Goal: Task Accomplishment & Management: Manage account settings

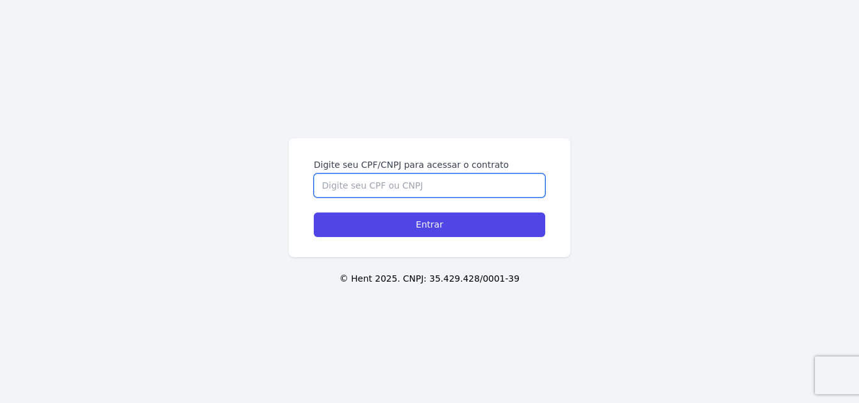
click at [470, 184] on input "Digite seu CPF/CNPJ para acessar o contrato" at bounding box center [429, 186] width 231 height 24
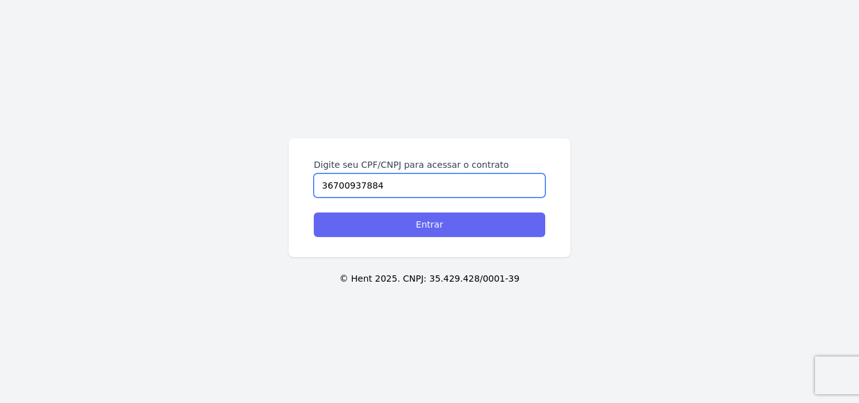
type input "36700937884"
click at [450, 233] on input "Entrar" at bounding box center [429, 225] width 231 height 25
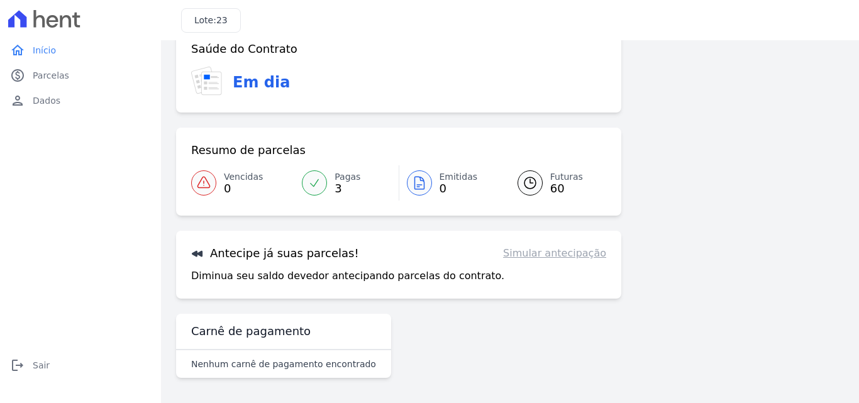
scroll to position [29, 0]
click at [540, 184] on link "Futuras 60" at bounding box center [555, 182] width 104 height 35
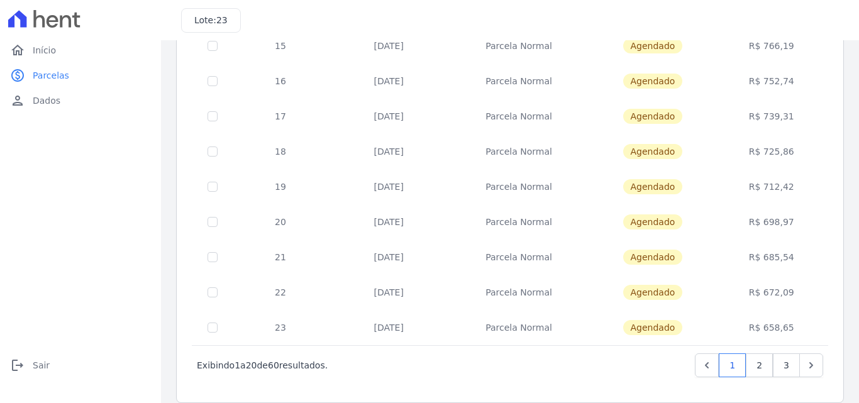
scroll to position [543, 0]
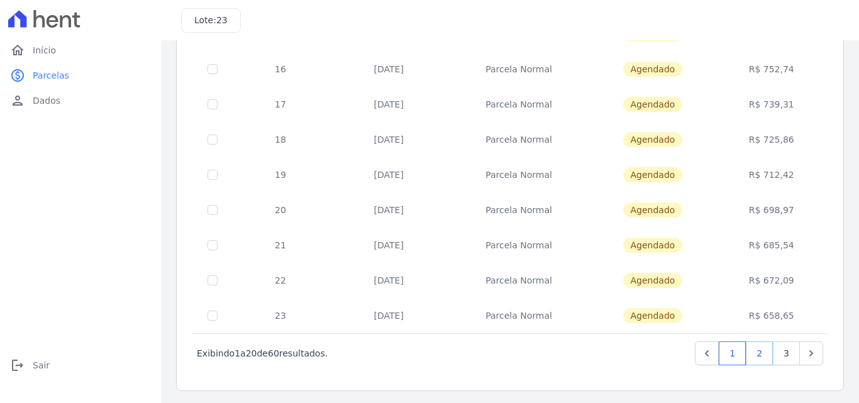
click at [752, 354] on link "2" at bounding box center [759, 354] width 27 height 24
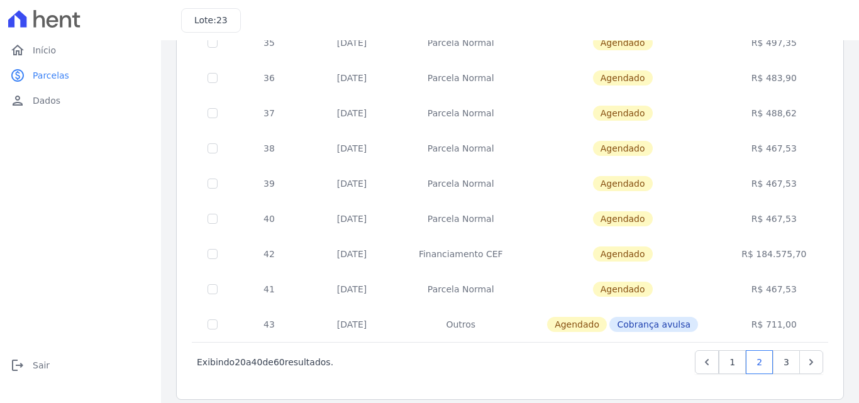
scroll to position [533, 0]
click at [782, 372] on link "3" at bounding box center [786, 364] width 27 height 24
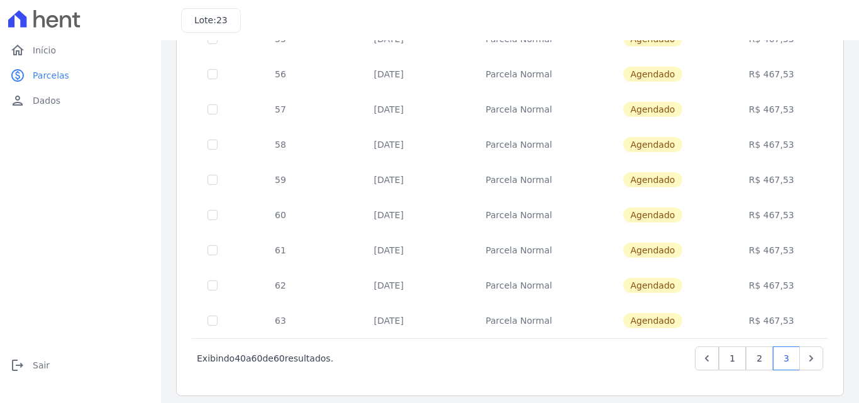
scroll to position [543, 0]
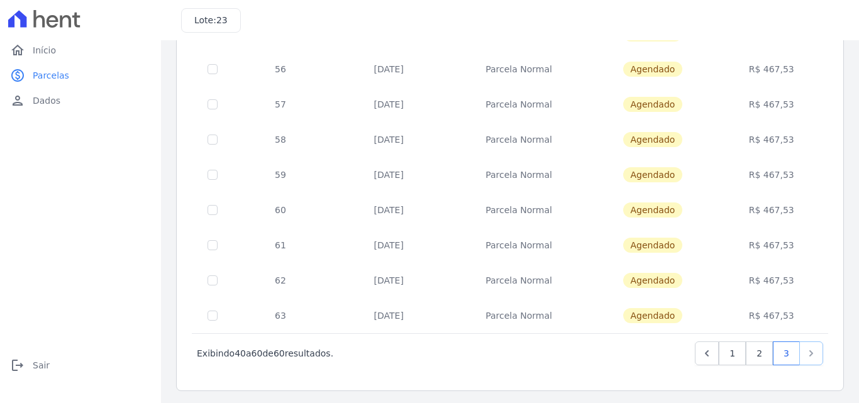
click at [805, 357] on icon "Next" at bounding box center [811, 353] width 13 height 13
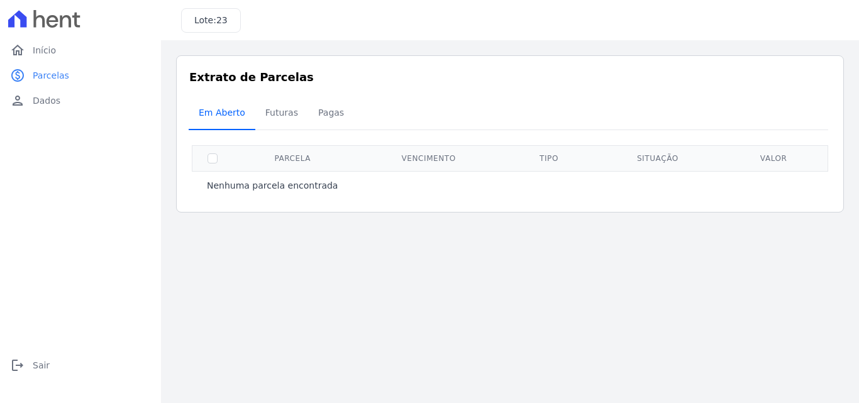
click at [235, 118] on span "Em Aberto" at bounding box center [222, 112] width 62 height 25
click at [214, 162] on input "checkbox" at bounding box center [213, 158] width 10 height 10
checkbox input "false"
click at [279, 112] on span "Futuras" at bounding box center [282, 112] width 48 height 25
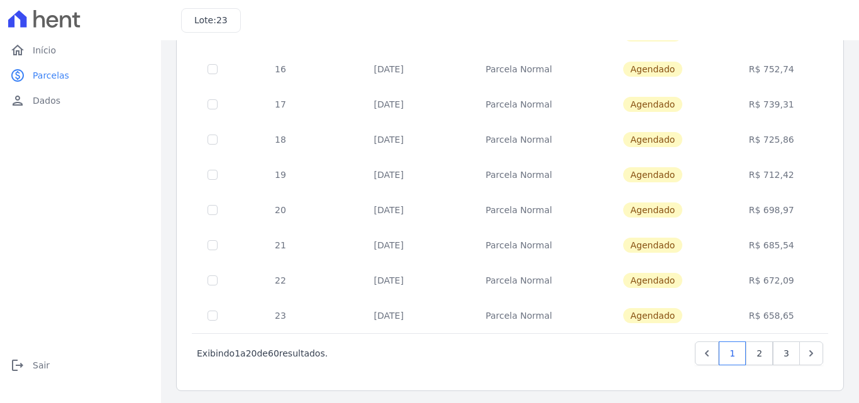
scroll to position [546, 0]
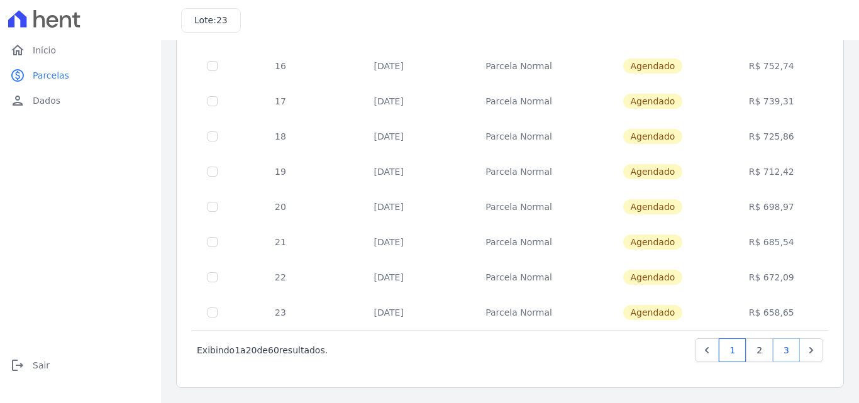
drag, startPoint x: 859, startPoint y: 318, endPoint x: 781, endPoint y: 353, distance: 84.8
click at [781, 353] on link "3" at bounding box center [786, 350] width 27 height 24
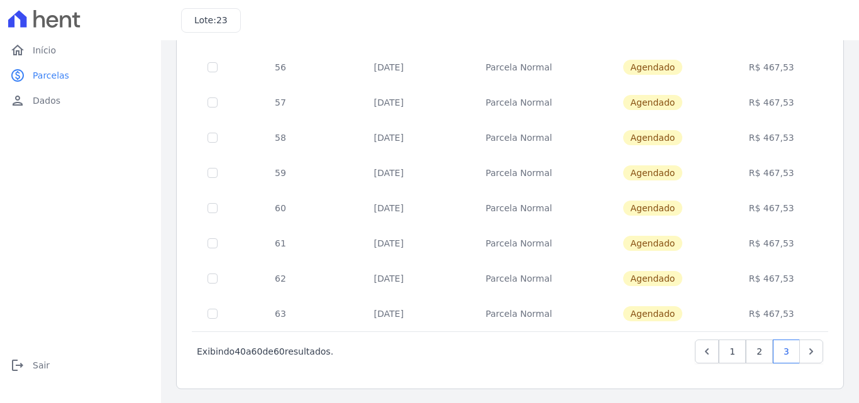
scroll to position [546, 0]
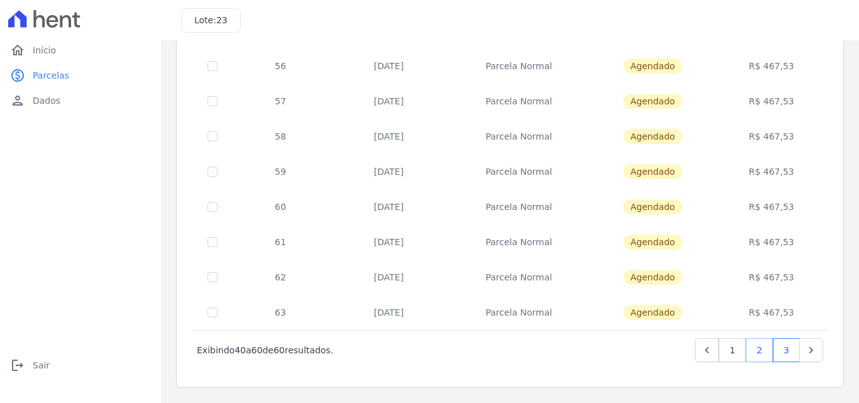
click at [751, 348] on link "2" at bounding box center [759, 350] width 27 height 24
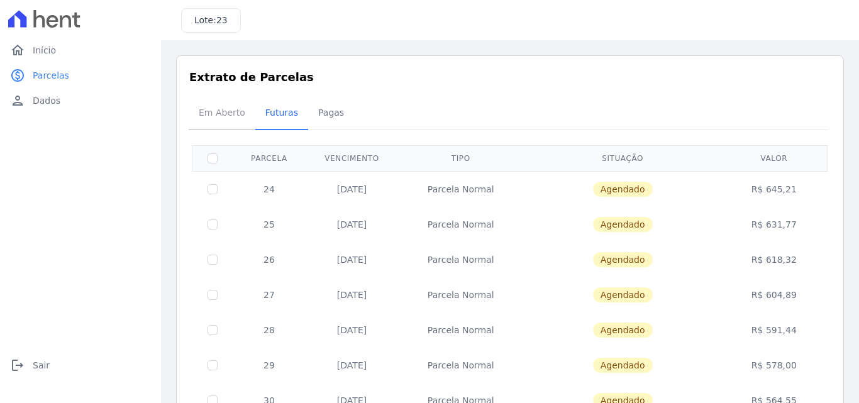
click at [212, 115] on span "Em Aberto" at bounding box center [222, 112] width 62 height 25
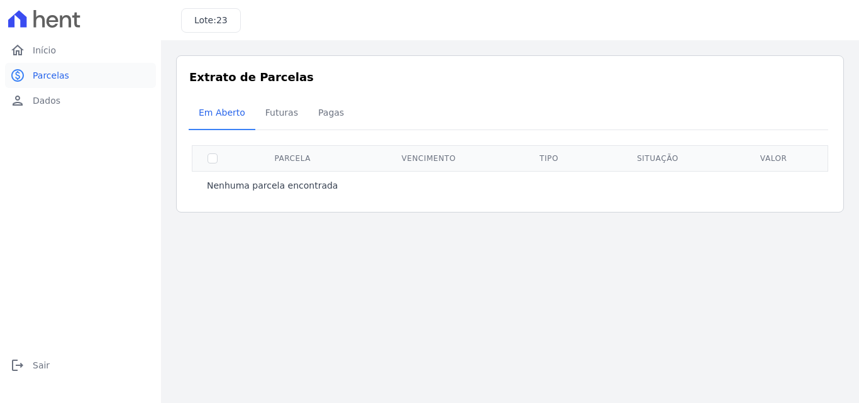
click at [77, 75] on link "paid Parcelas" at bounding box center [80, 75] width 151 height 25
click at [52, 50] on span "Início" at bounding box center [44, 50] width 23 height 13
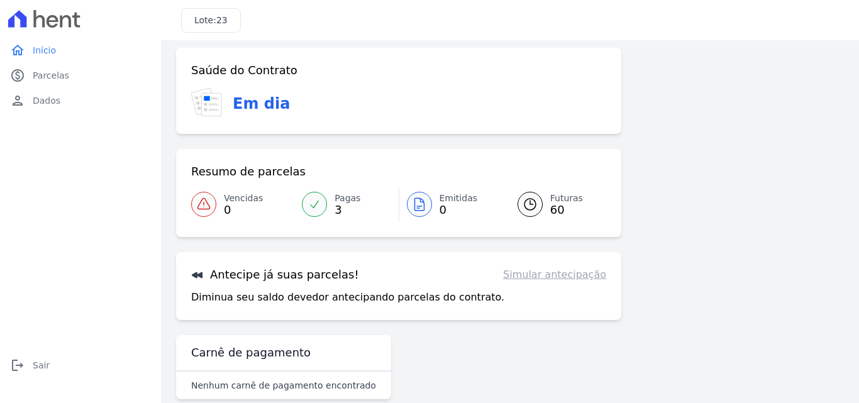
scroll to position [29, 0]
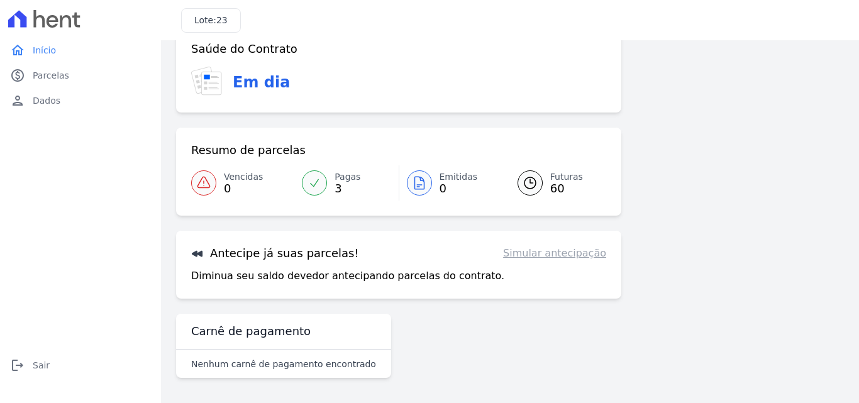
click at [242, 255] on h3 "Antecipe já suas parcelas!" at bounding box center [275, 253] width 168 height 15
click at [536, 185] on div at bounding box center [530, 182] width 25 height 25
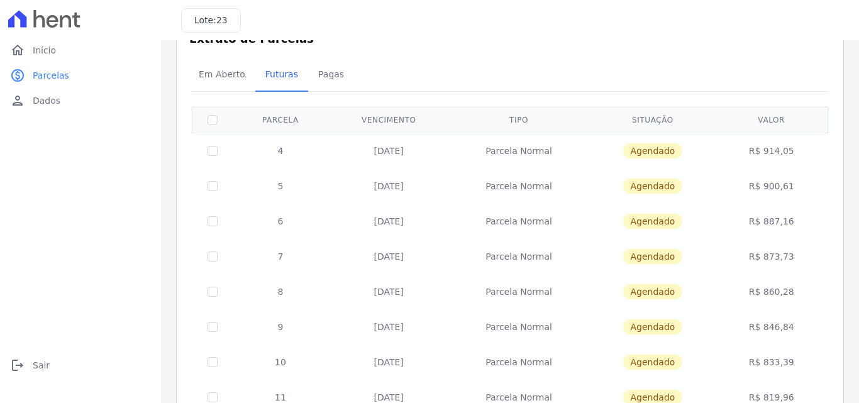
scroll to position [40, 0]
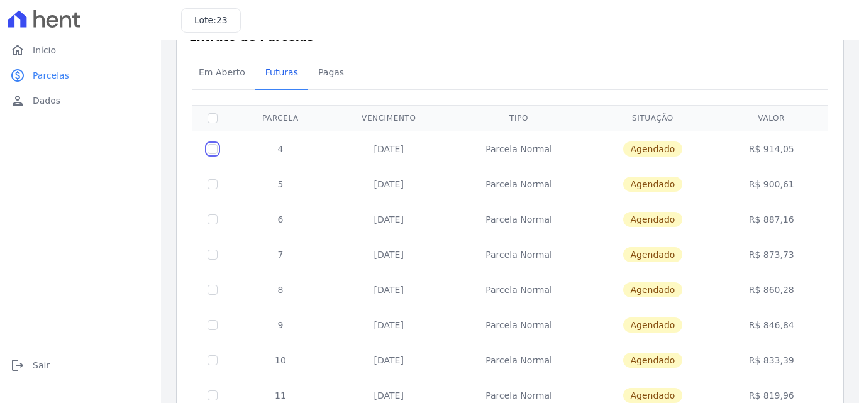
click at [215, 150] on input "checkbox" at bounding box center [213, 149] width 10 height 10
checkbox input "true"
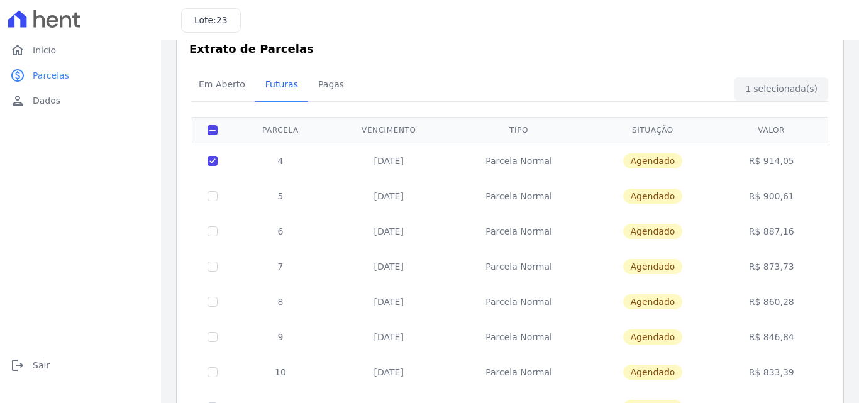
scroll to position [0, 0]
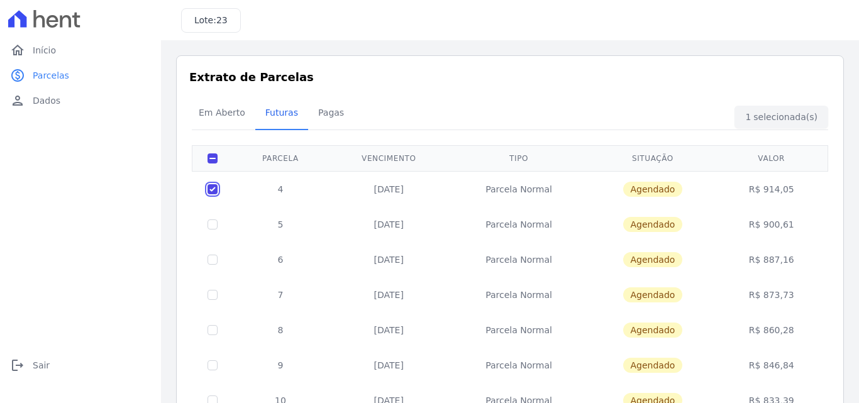
click at [213, 190] on input "checkbox" at bounding box center [213, 189] width 10 height 10
checkbox input "false"
click at [213, 190] on input "checkbox" at bounding box center [213, 189] width 10 height 10
checkbox input "true"
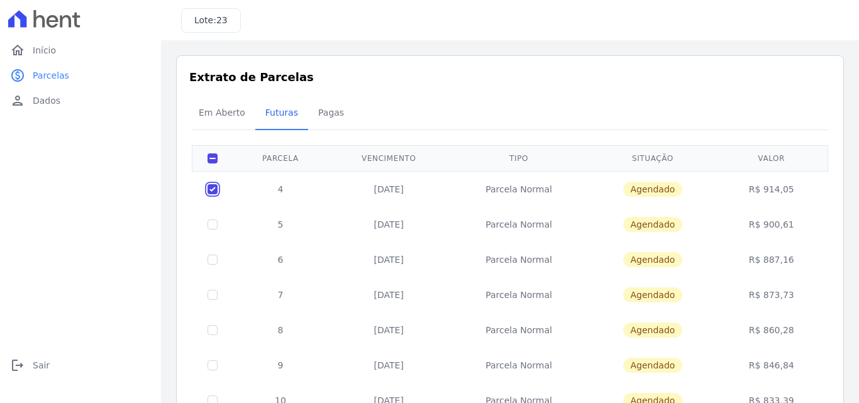
checkbox input "true"
click at [213, 220] on input "checkbox" at bounding box center [213, 225] width 10 height 10
checkbox input "true"
click at [44, 101] on span "Dados" at bounding box center [47, 100] width 28 height 13
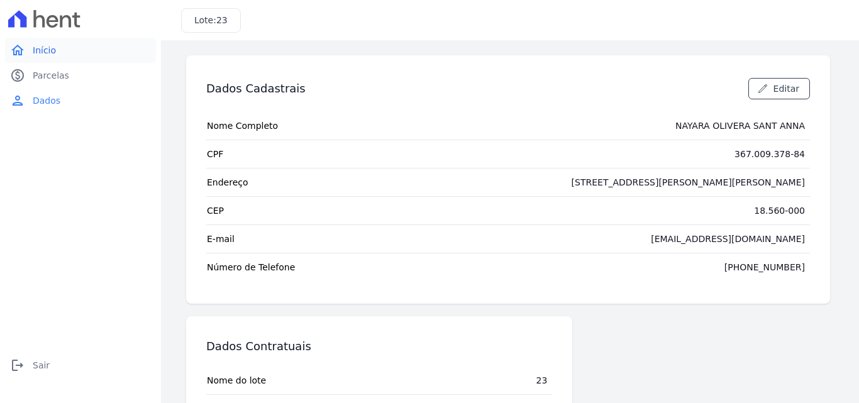
click at [55, 54] on link "home Início" at bounding box center [80, 50] width 151 height 25
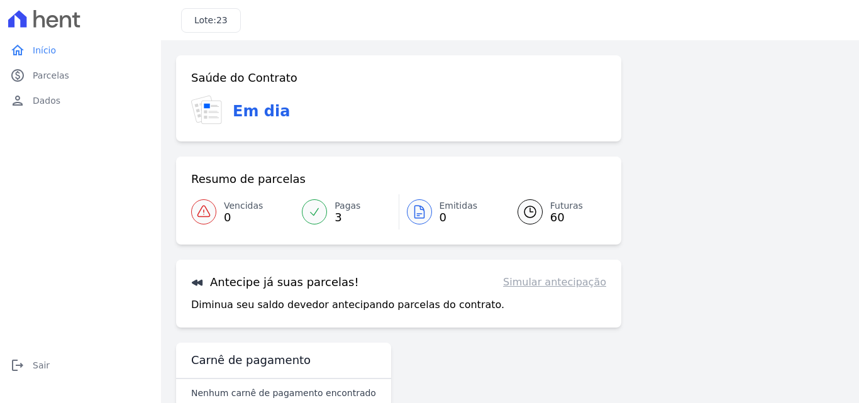
click at [201, 284] on icon at bounding box center [197, 283] width 11 height 6
click at [242, 281] on h3 "Antecipe já suas parcelas!" at bounding box center [275, 282] width 168 height 15
click at [349, 322] on div "Antecipe já suas parcelas! Simular antecipação Diminua seu saldo devedor anteci…" at bounding box center [398, 294] width 445 height 68
click at [705, 238] on div "Saúde do Contrato Em dia Resumo de parcelas Vencidas 0 Pagas 3 Emitidas 0 Futur…" at bounding box center [510, 236] width 668 height 362
